Goal: Task Accomplishment & Management: Manage account settings

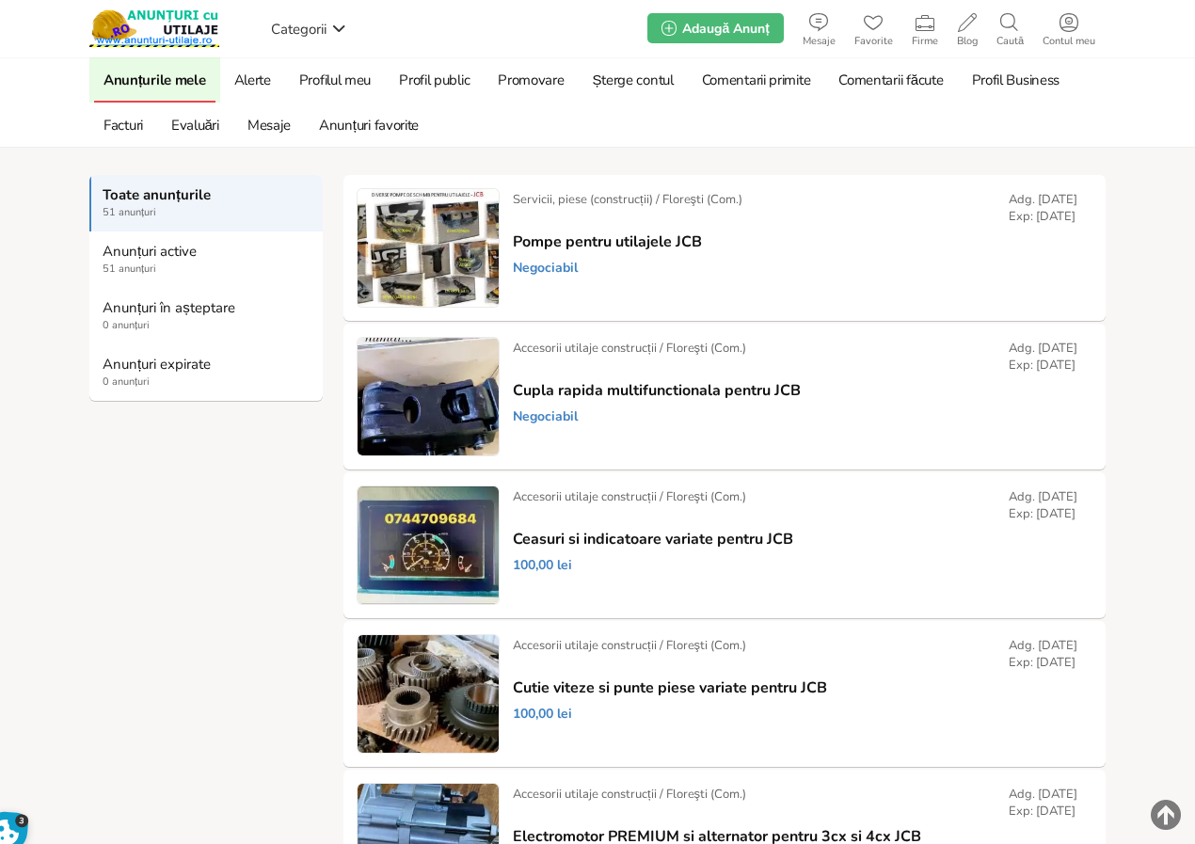
click at [585, 241] on link "Pompe pentru utilajele JCB" at bounding box center [607, 241] width 189 height 17
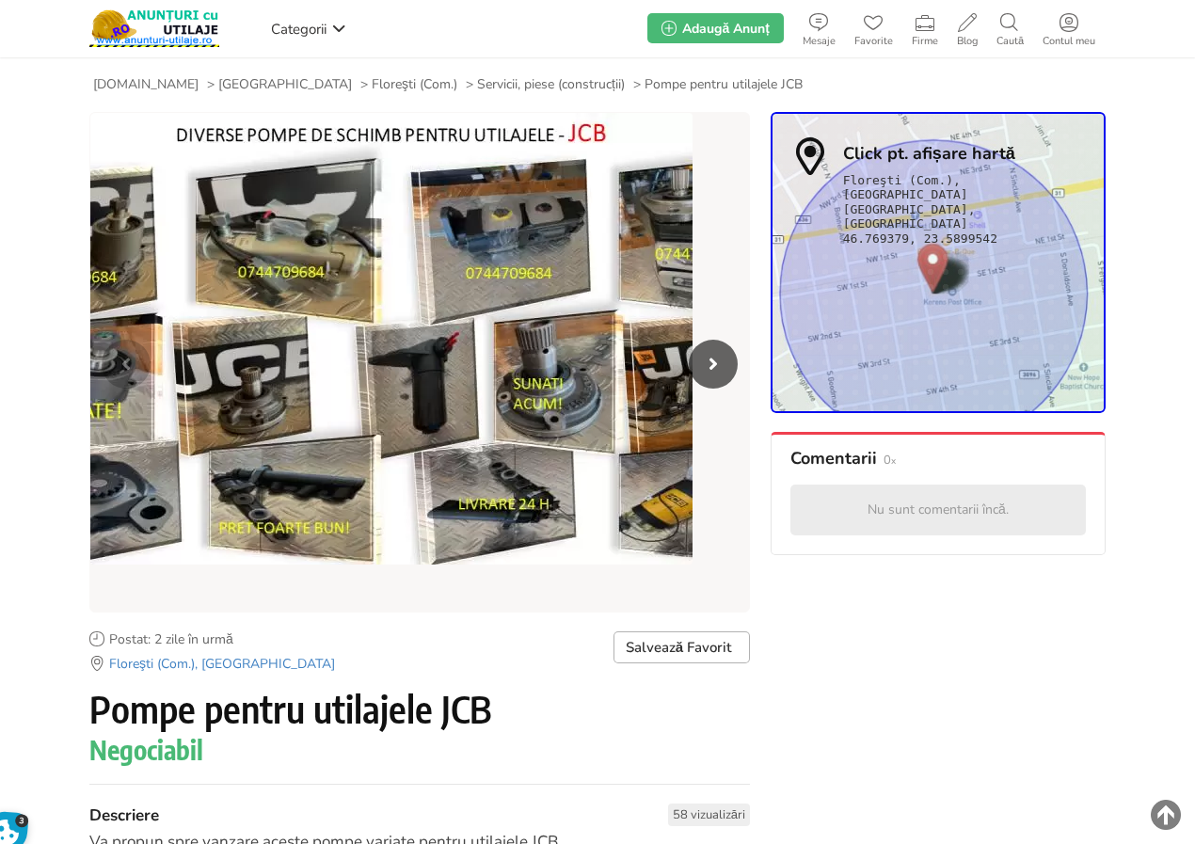
click at [711, 361] on icon "Next slide" at bounding box center [713, 364] width 49 height 49
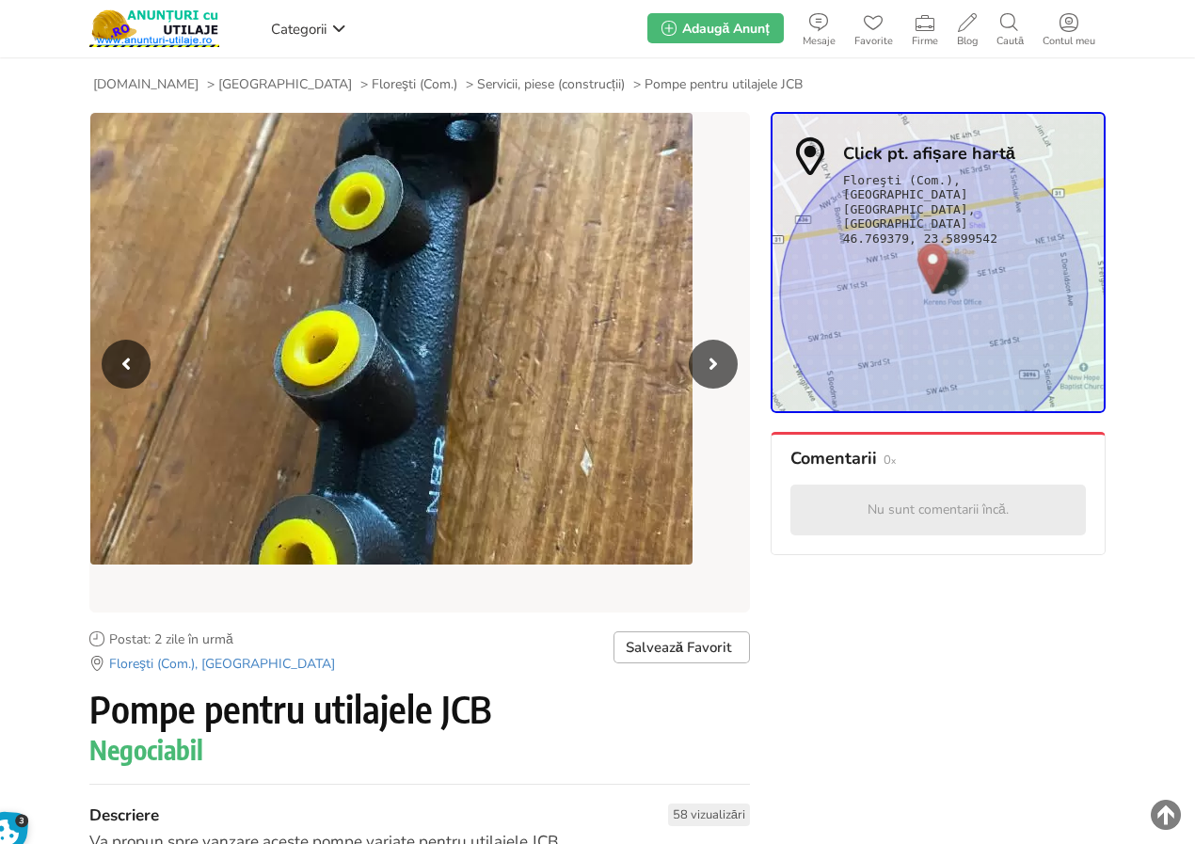
click at [711, 361] on icon "Next slide" at bounding box center [713, 364] width 49 height 49
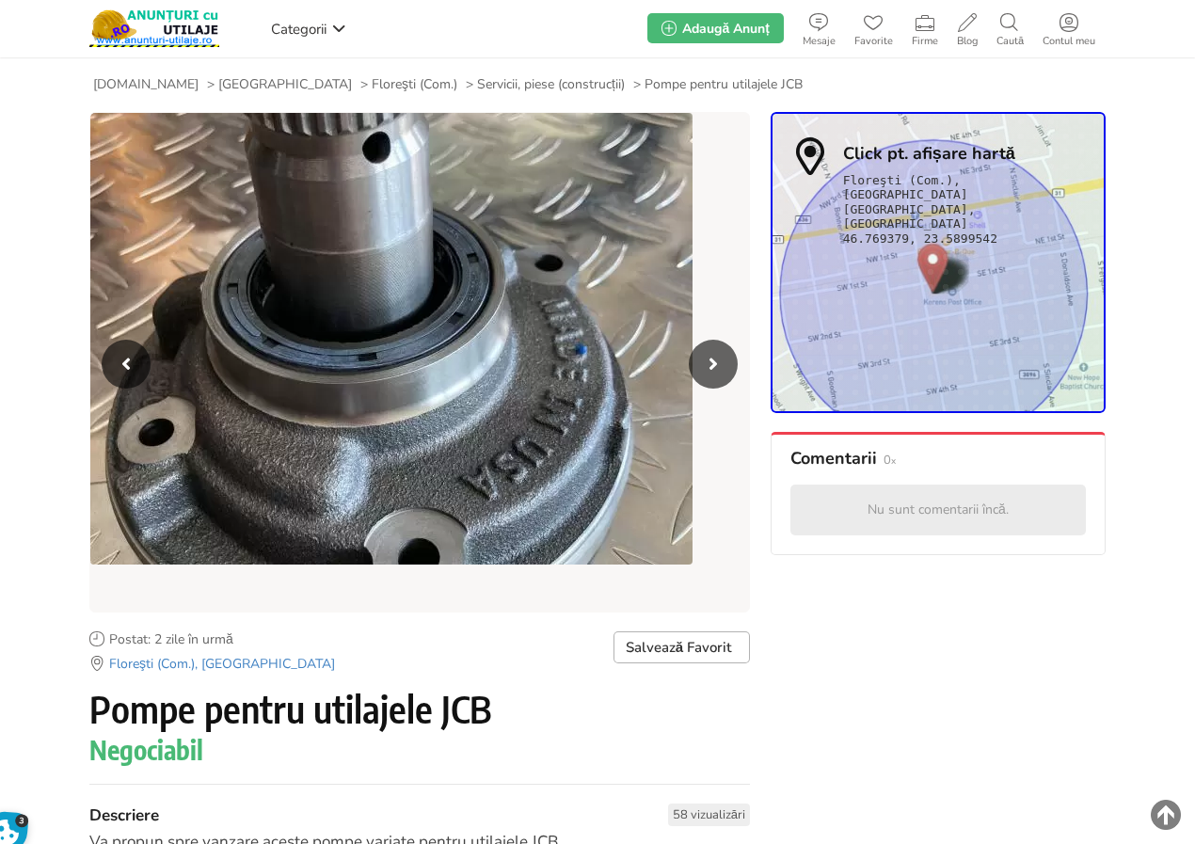
click at [711, 361] on icon "Next slide" at bounding box center [713, 364] width 49 height 49
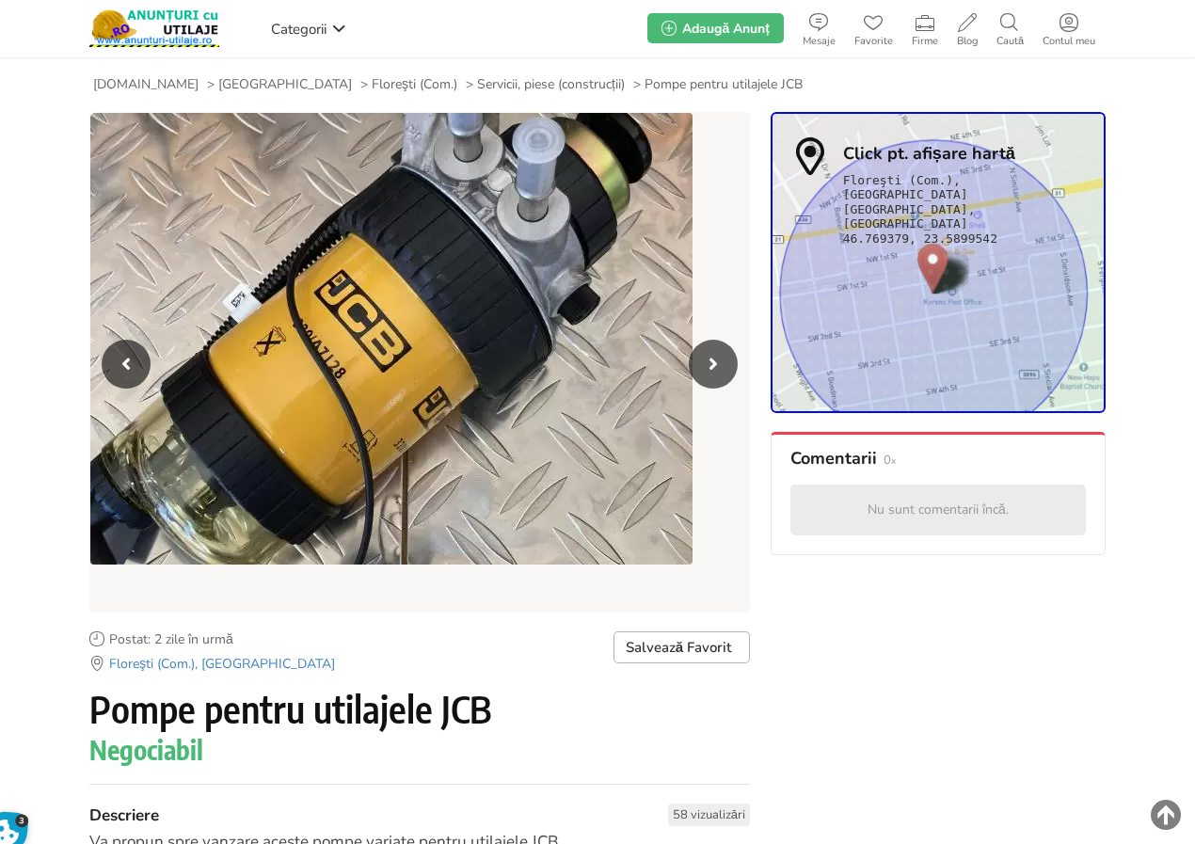
click at [711, 361] on icon "Next slide" at bounding box center [713, 364] width 49 height 49
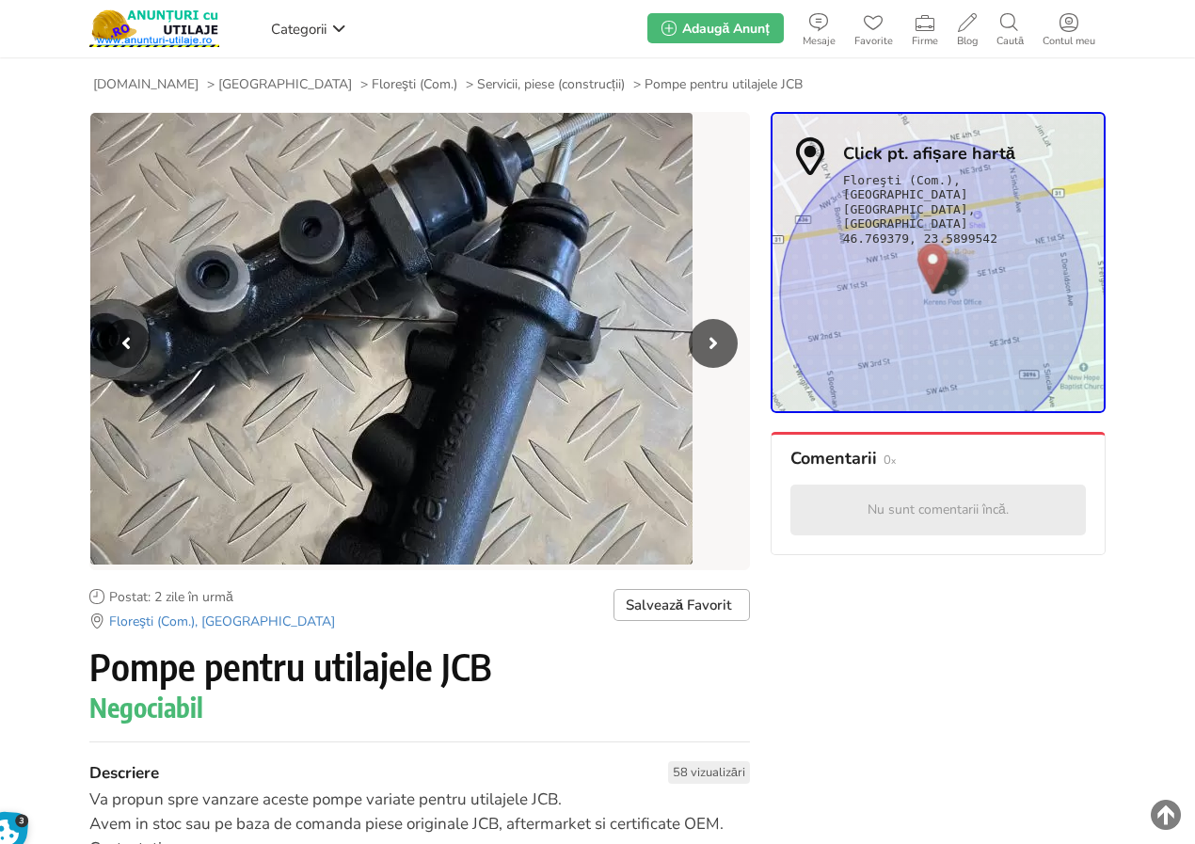
click at [711, 361] on icon "Next slide" at bounding box center [713, 343] width 49 height 49
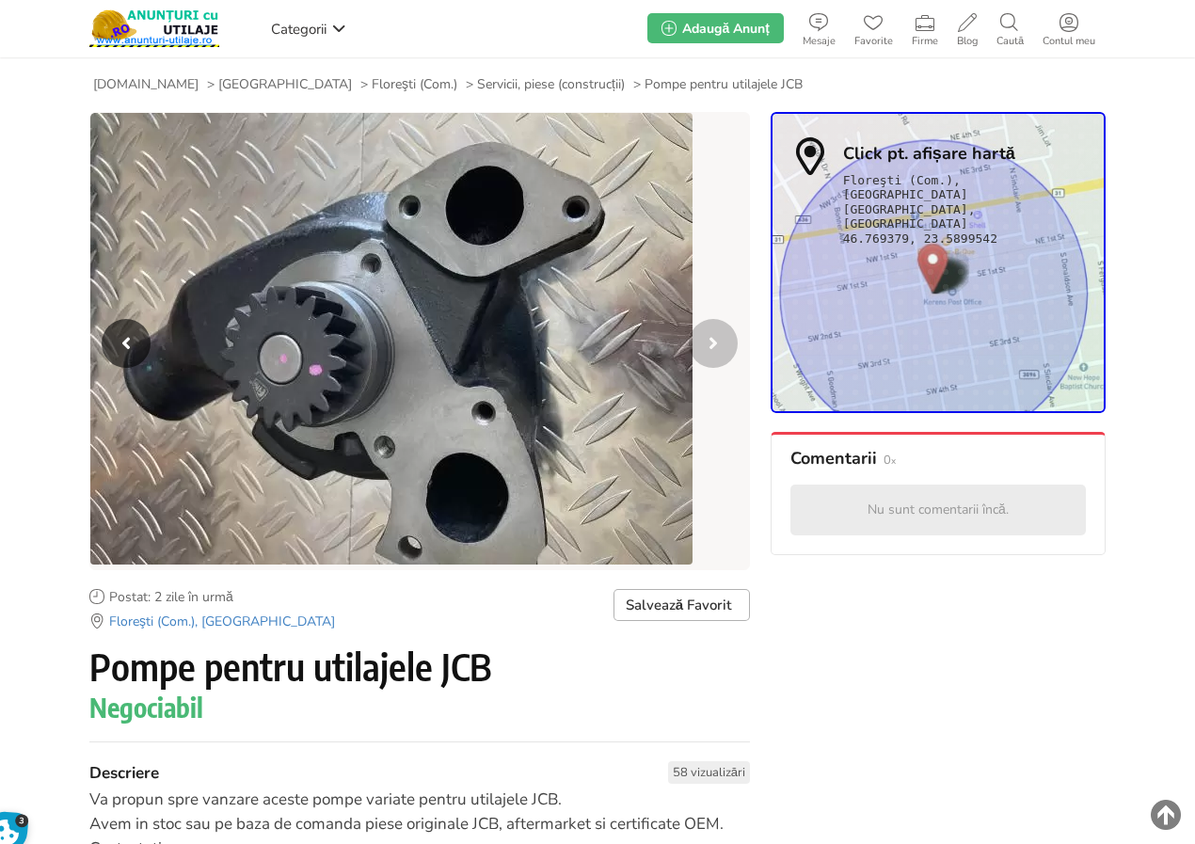
click at [711, 361] on icon "Next slide" at bounding box center [713, 343] width 49 height 49
